Goal: Navigation & Orientation: Go to known website

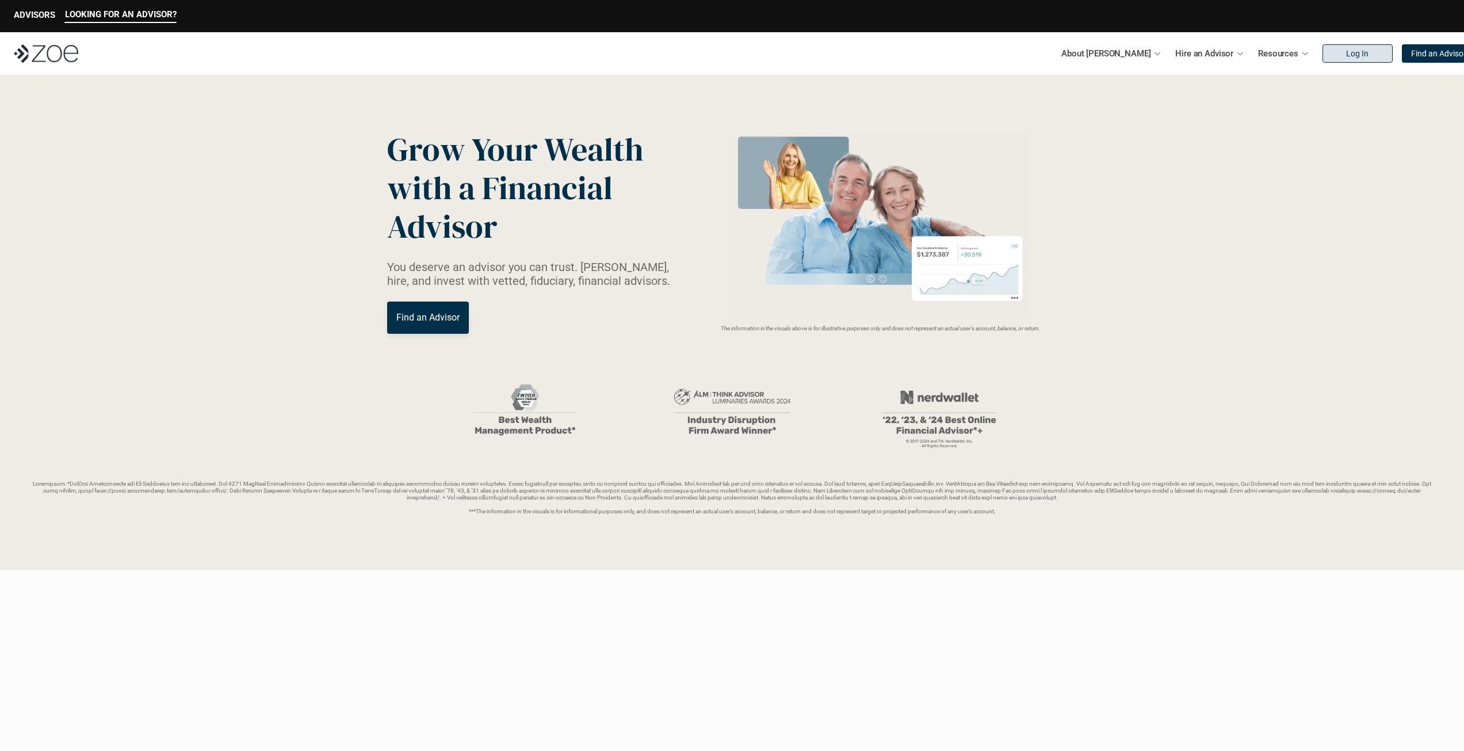
click at [1323, 56] on link "Log In" at bounding box center [1358, 53] width 70 height 18
